Goal: Transaction & Acquisition: Download file/media

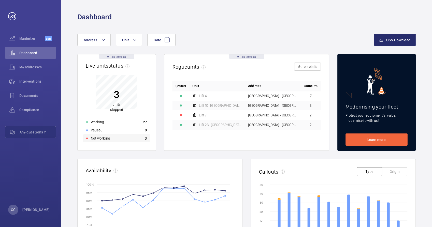
click at [98, 136] on p "Not working" at bounding box center [100, 138] width 19 height 5
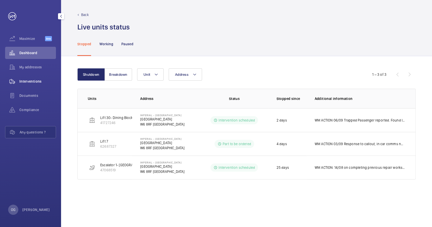
click at [36, 86] on div "Interventions" at bounding box center [30, 81] width 51 height 12
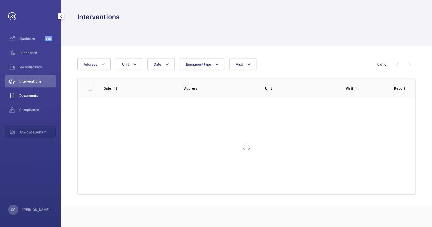
click at [35, 92] on div "Documents" at bounding box center [30, 96] width 51 height 12
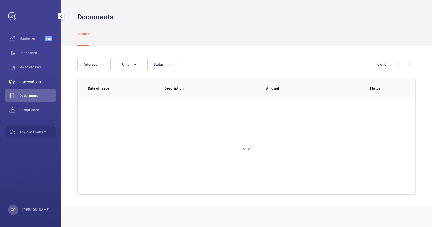
click at [37, 85] on div "Interventions" at bounding box center [30, 81] width 51 height 12
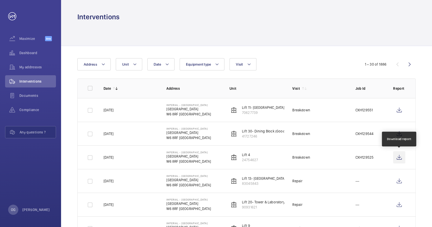
click at [398, 158] on wm-front-icon-button at bounding box center [399, 157] width 12 height 12
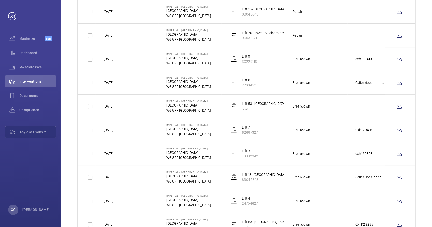
scroll to position [198, 0]
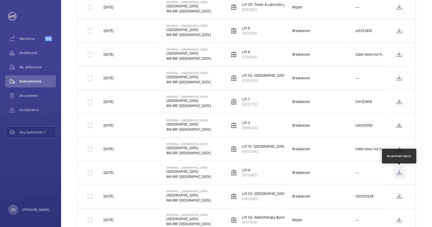
click at [398, 173] on wm-front-icon-button at bounding box center [399, 173] width 12 height 12
